Goal: Find contact information: Find contact information

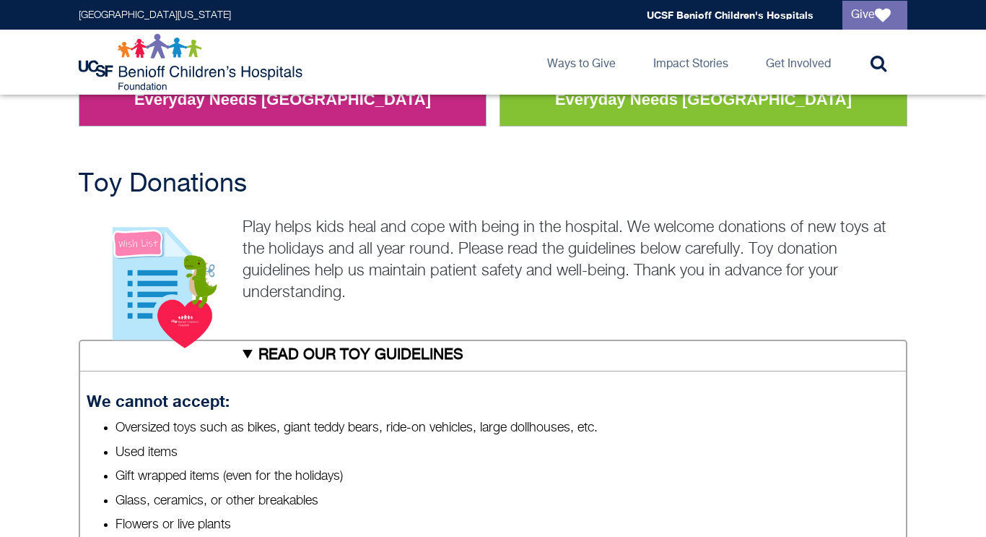
scroll to position [368, 0]
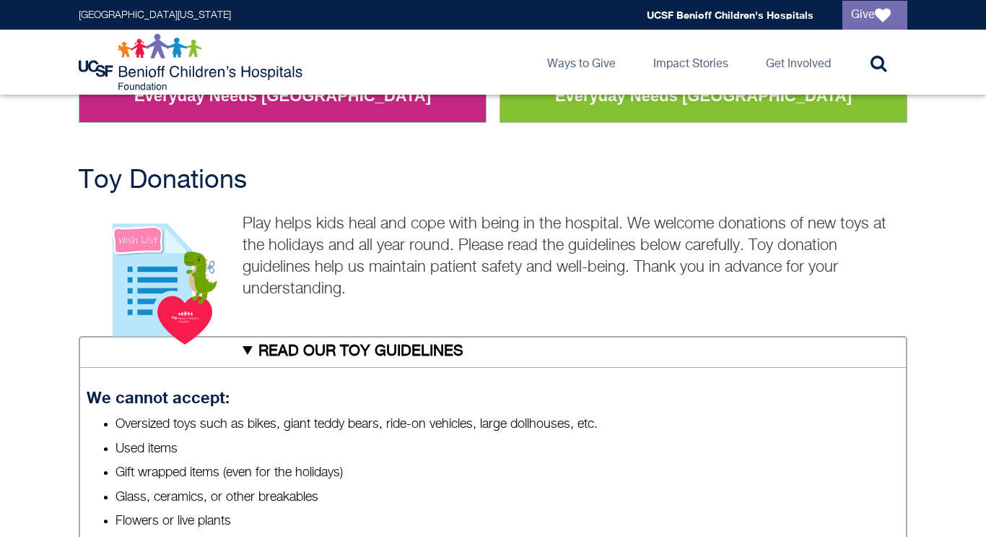
click at [499, 223] on p "Play helps kids heal and cope with being in the hospital. We welcome donations …" at bounding box center [493, 256] width 829 height 87
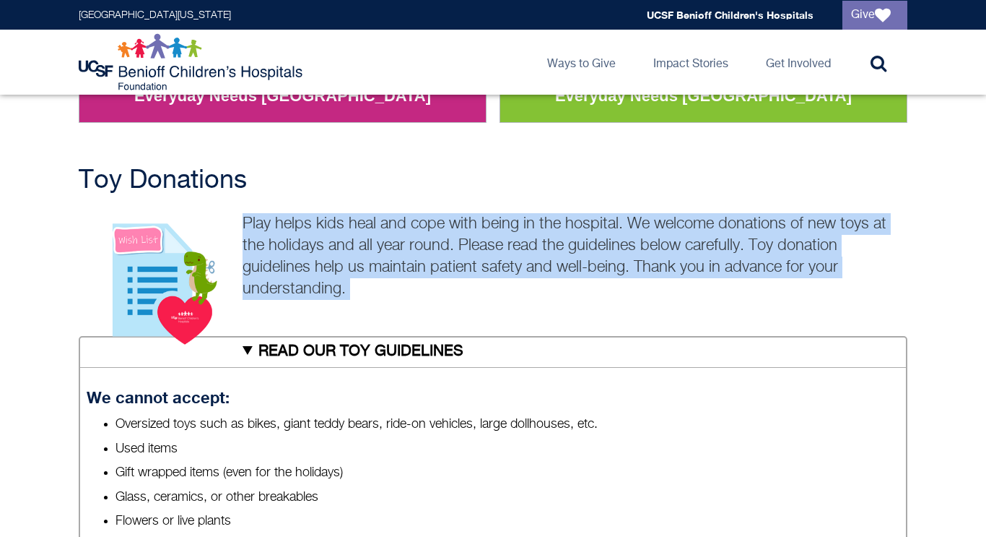
click at [499, 223] on p "Play helps kids heal and cope with being in the hospital. We welcome donations …" at bounding box center [493, 256] width 829 height 87
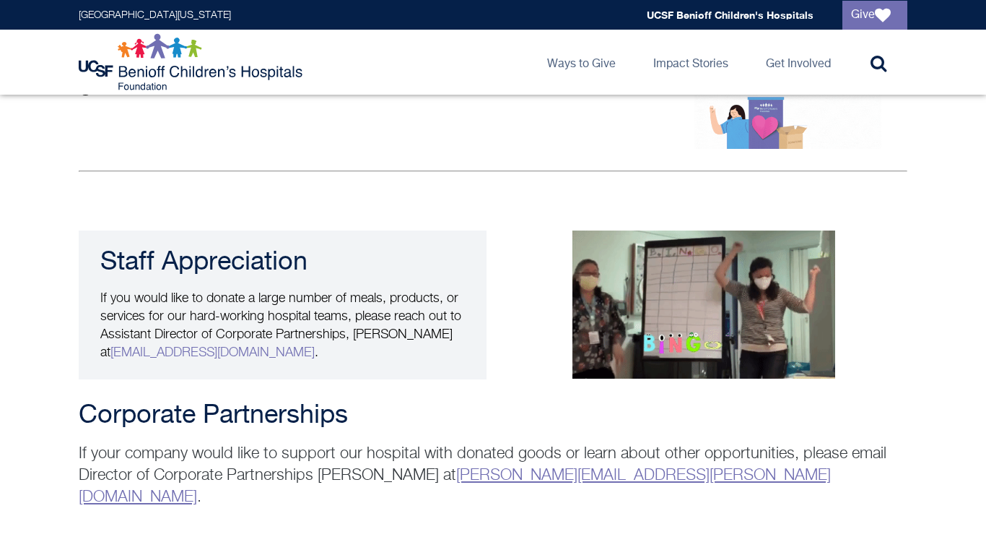
scroll to position [2826, 0]
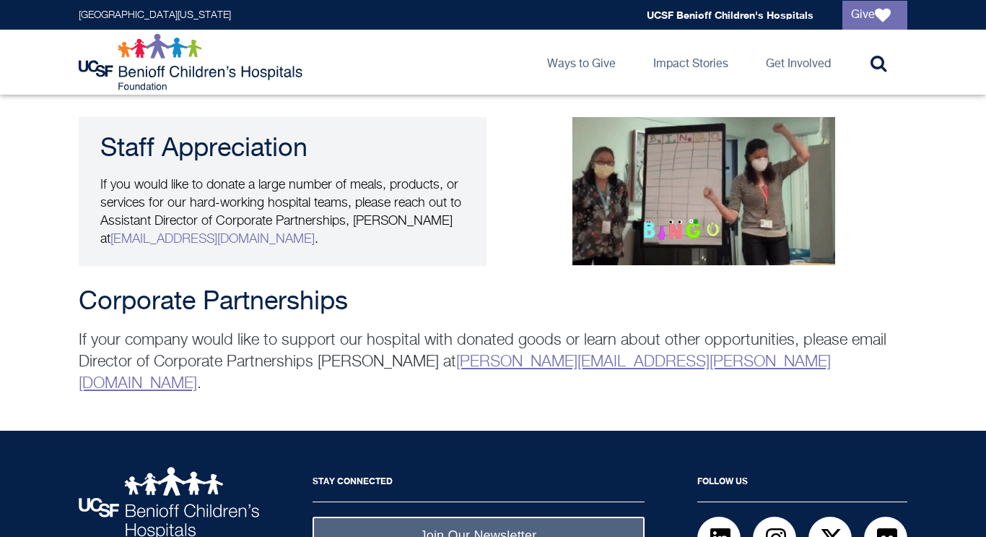
click at [487, 354] on link "[PERSON_NAME][EMAIL_ADDRESS][PERSON_NAME][DOMAIN_NAME]" at bounding box center [455, 373] width 752 height 38
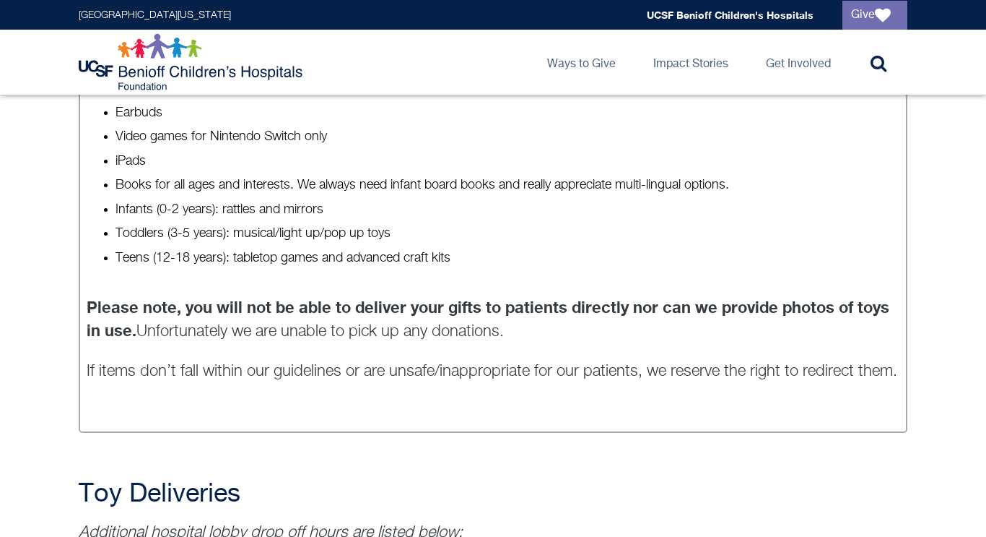
scroll to position [0, 0]
